Goal: Information Seeking & Learning: Find specific fact

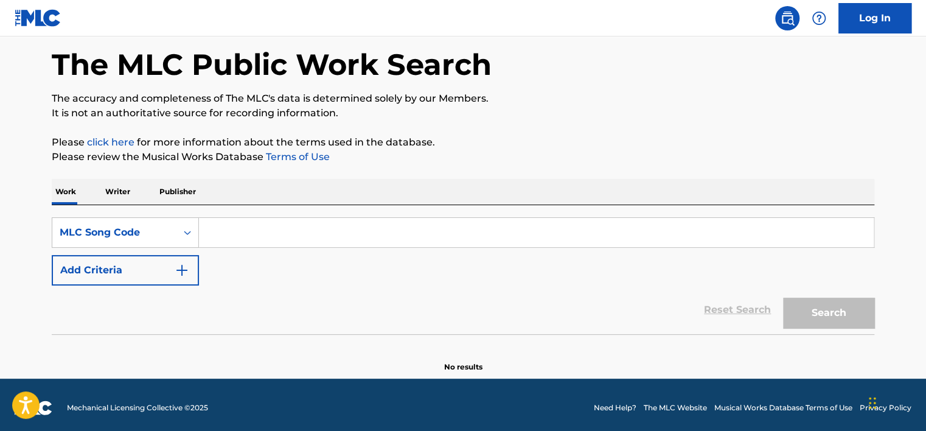
click at [383, 232] on input "Search Form" at bounding box center [536, 232] width 675 height 29
paste input "KE22UF"
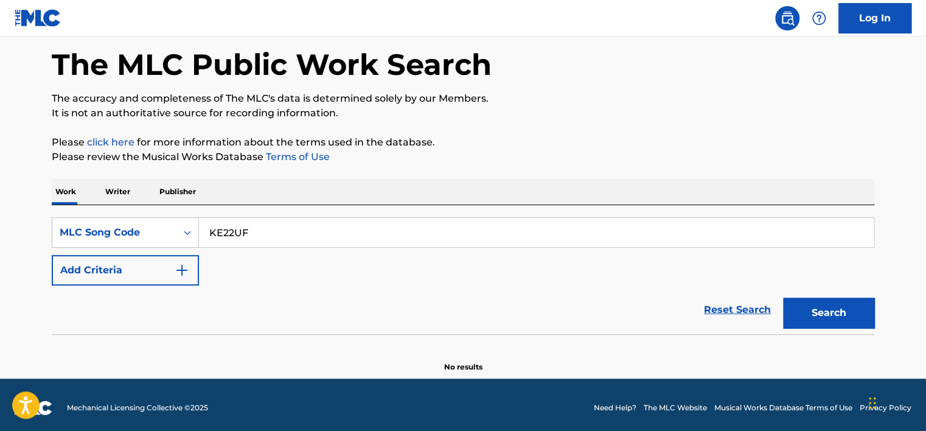
type input "KE22UF"
click at [849, 314] on button "Search" at bounding box center [828, 312] width 91 height 30
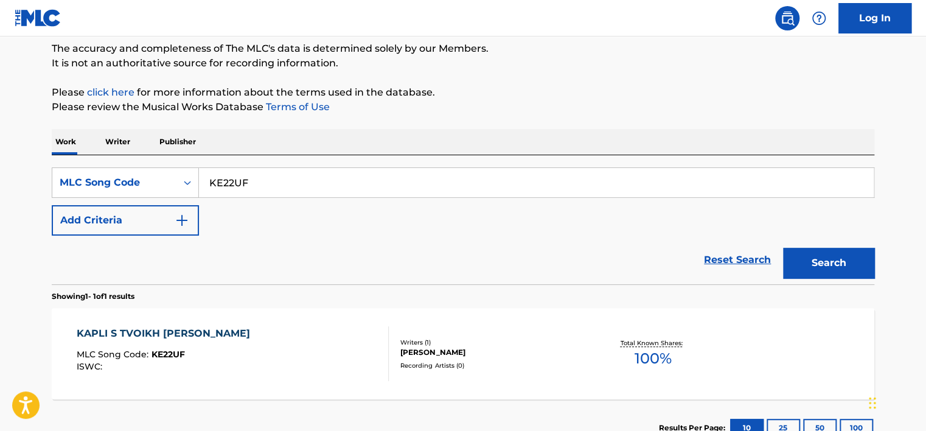
scroll to position [114, 0]
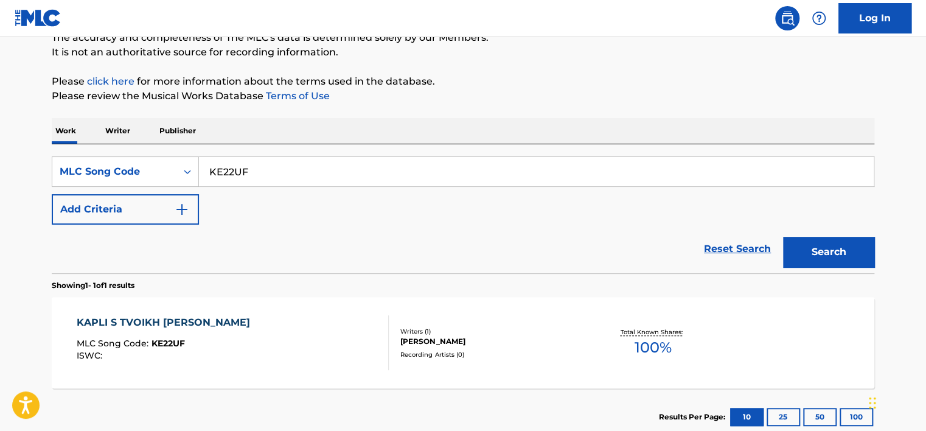
click at [264, 321] on div "KAPLI S TVOIKH [PERSON_NAME] MLC Song Code : KE22UF ISWC :" at bounding box center [233, 342] width 313 height 55
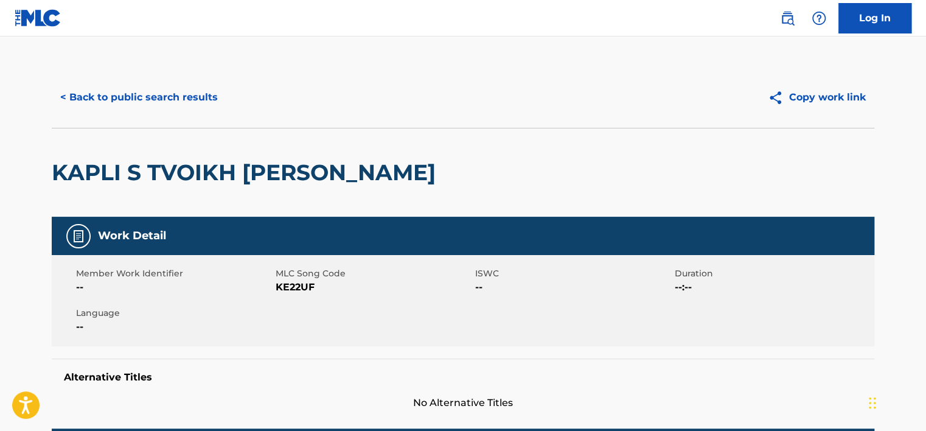
click at [144, 82] on button "< Back to public search results" at bounding box center [139, 97] width 175 height 30
